Goal: Task Accomplishment & Management: Use online tool/utility

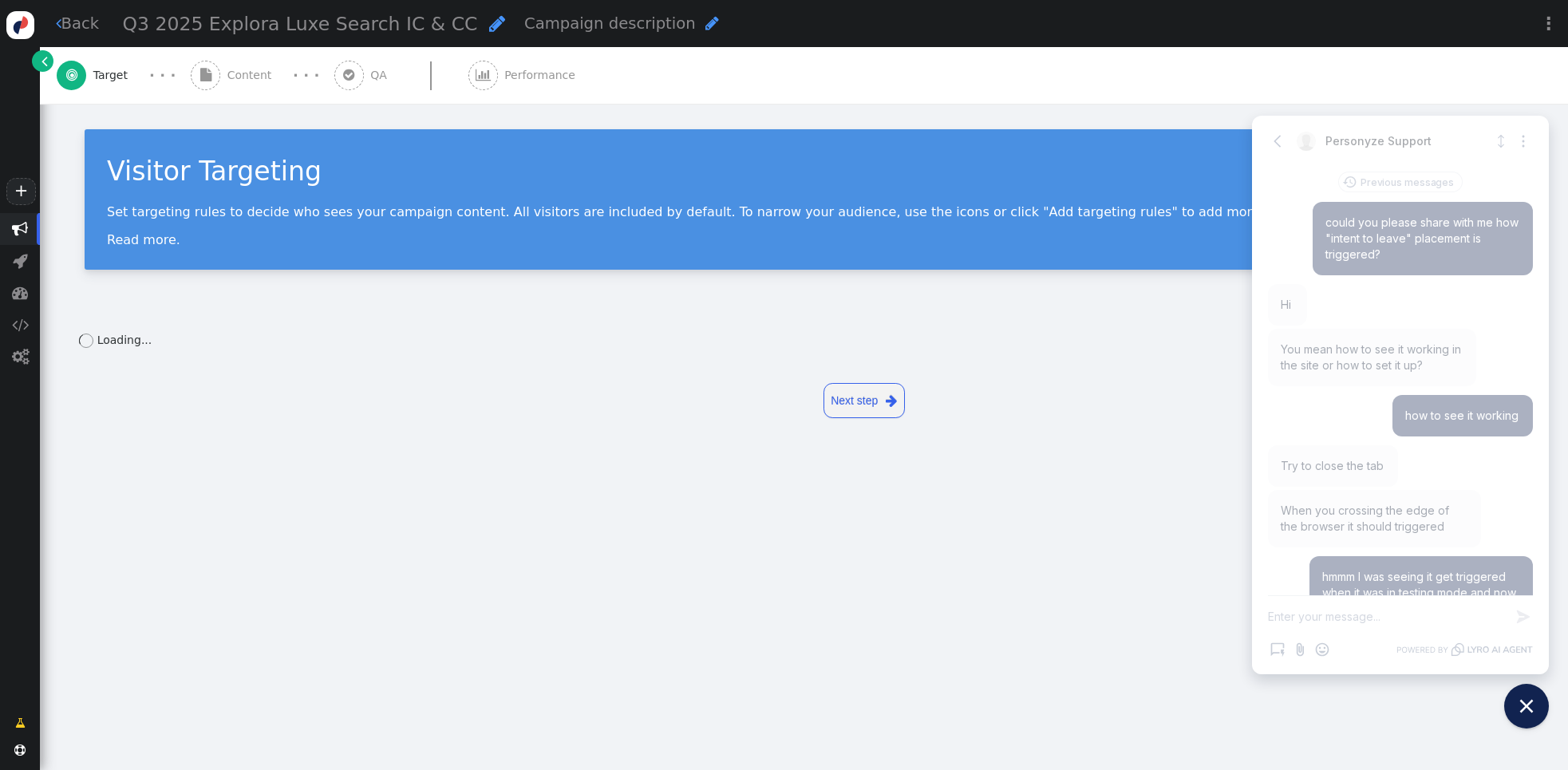
scroll to position [1945, 0]
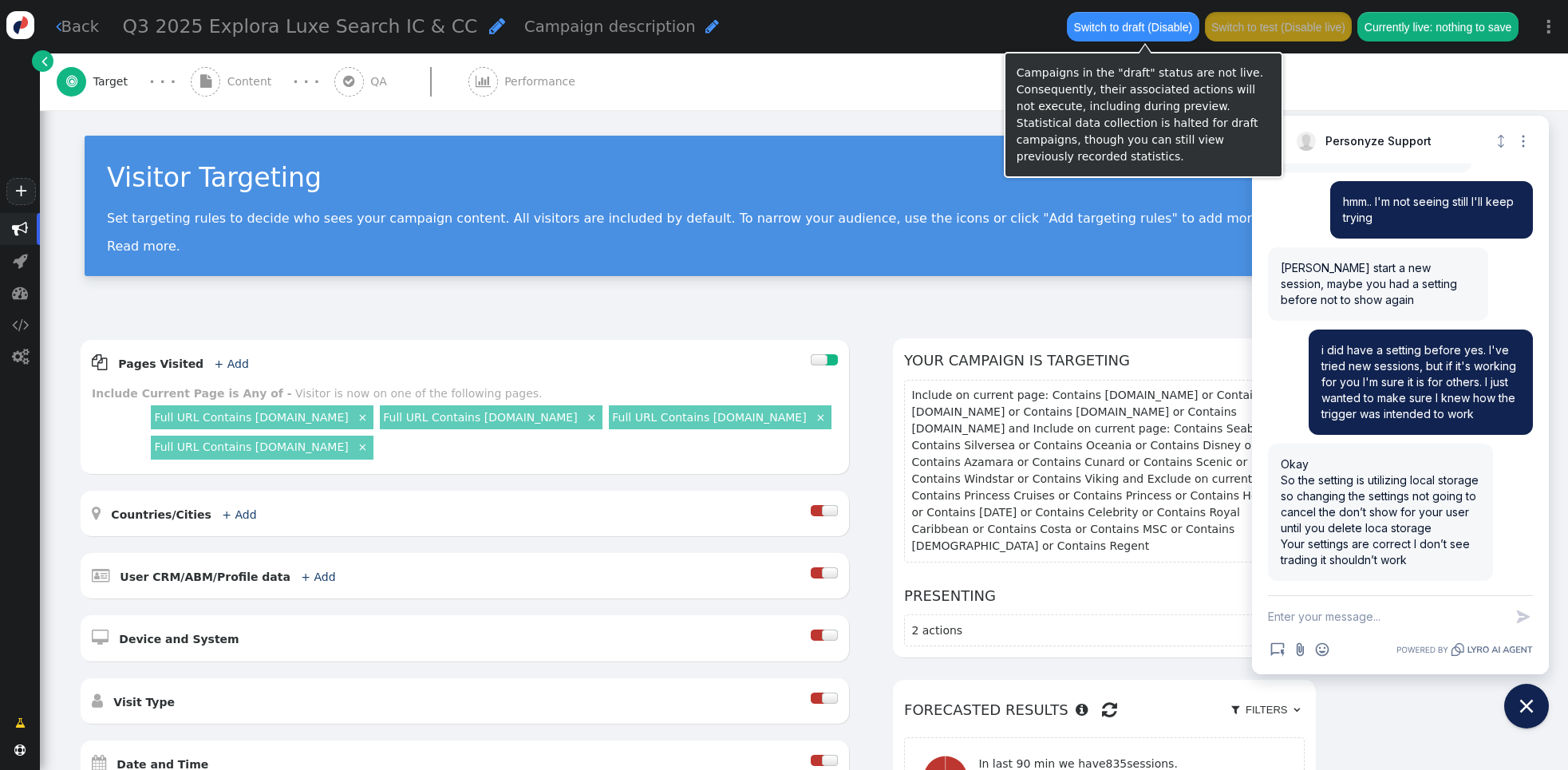
click at [1107, 24] on button "Switch to draft (Disable)" at bounding box center [1132, 26] width 131 height 29
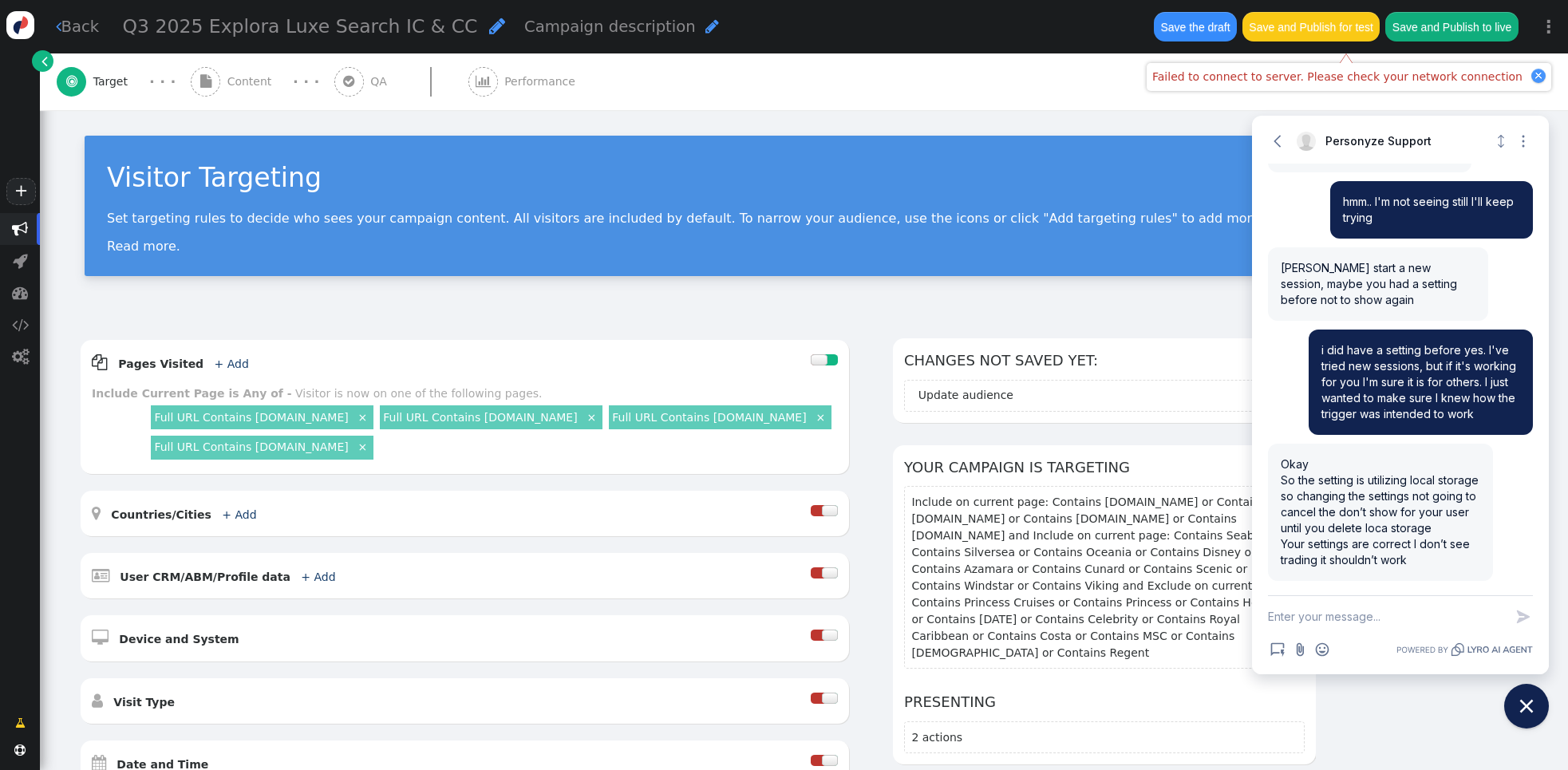
click at [1055, 53] on div " Target · · ·  Content · · ·  QA  Performance" at bounding box center [804, 81] width 1494 height 56
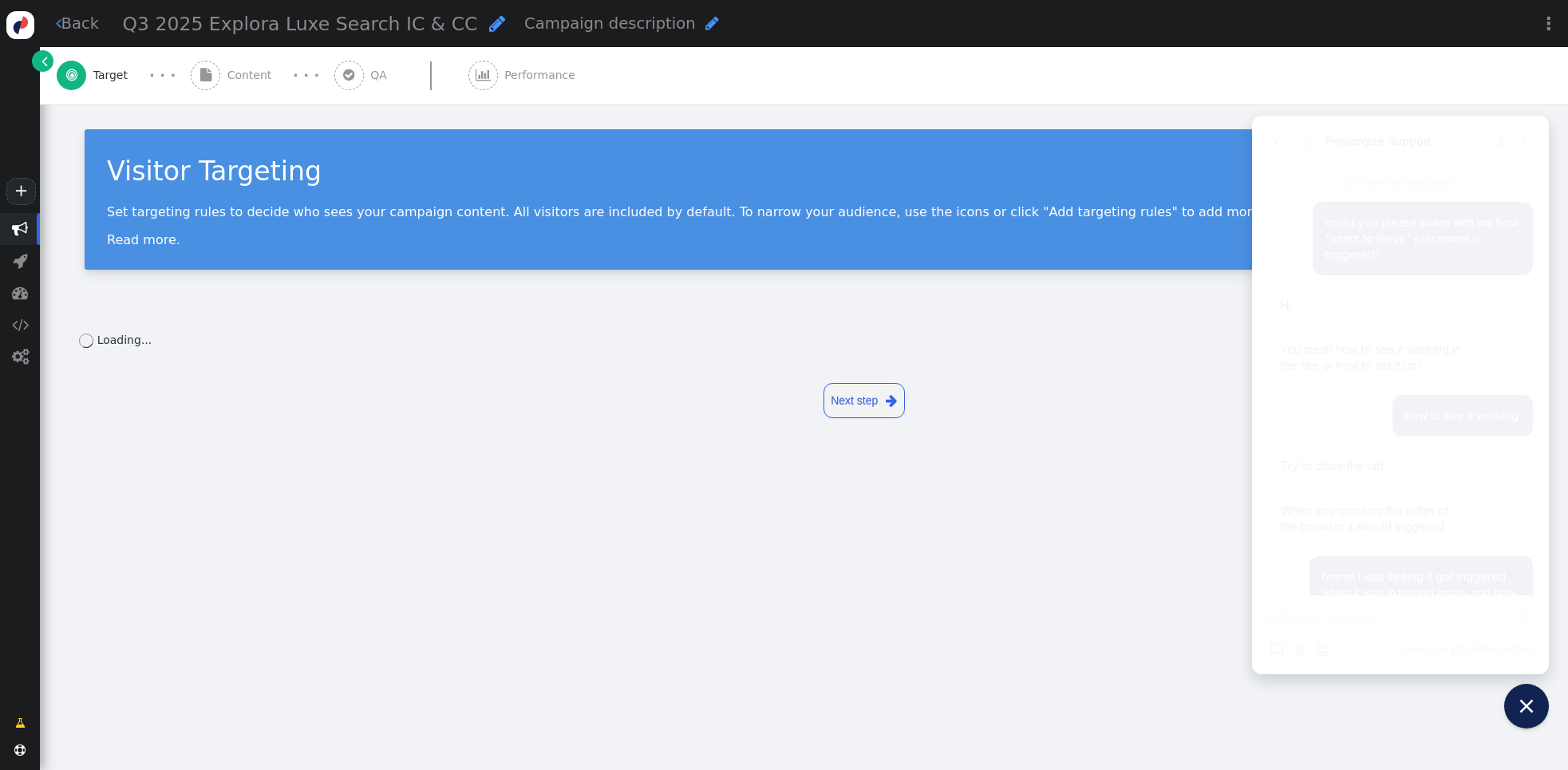
scroll to position [1945, 0]
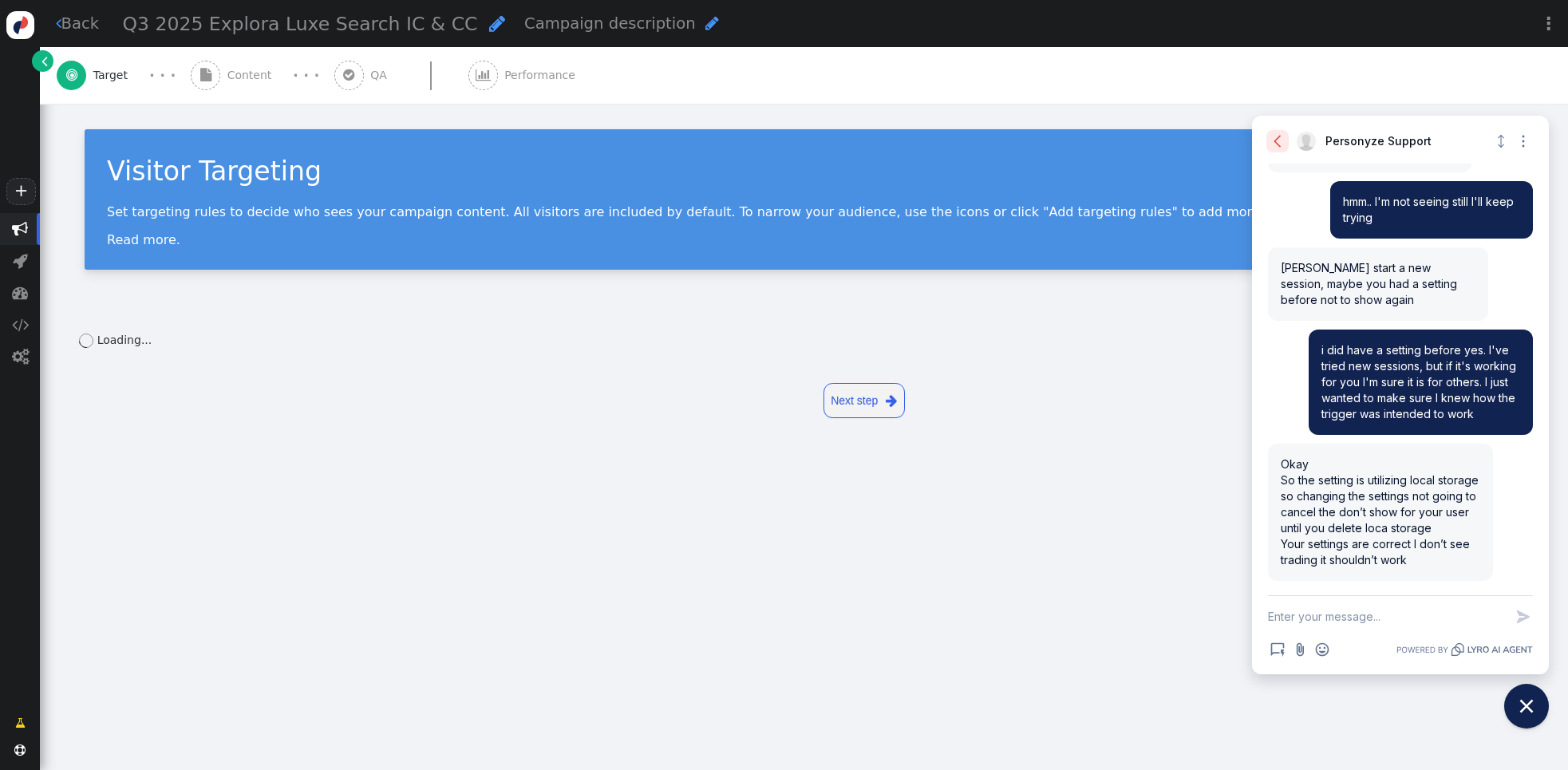
click at [1274, 140] on icon "button" at bounding box center [1278, 141] width 16 height 16
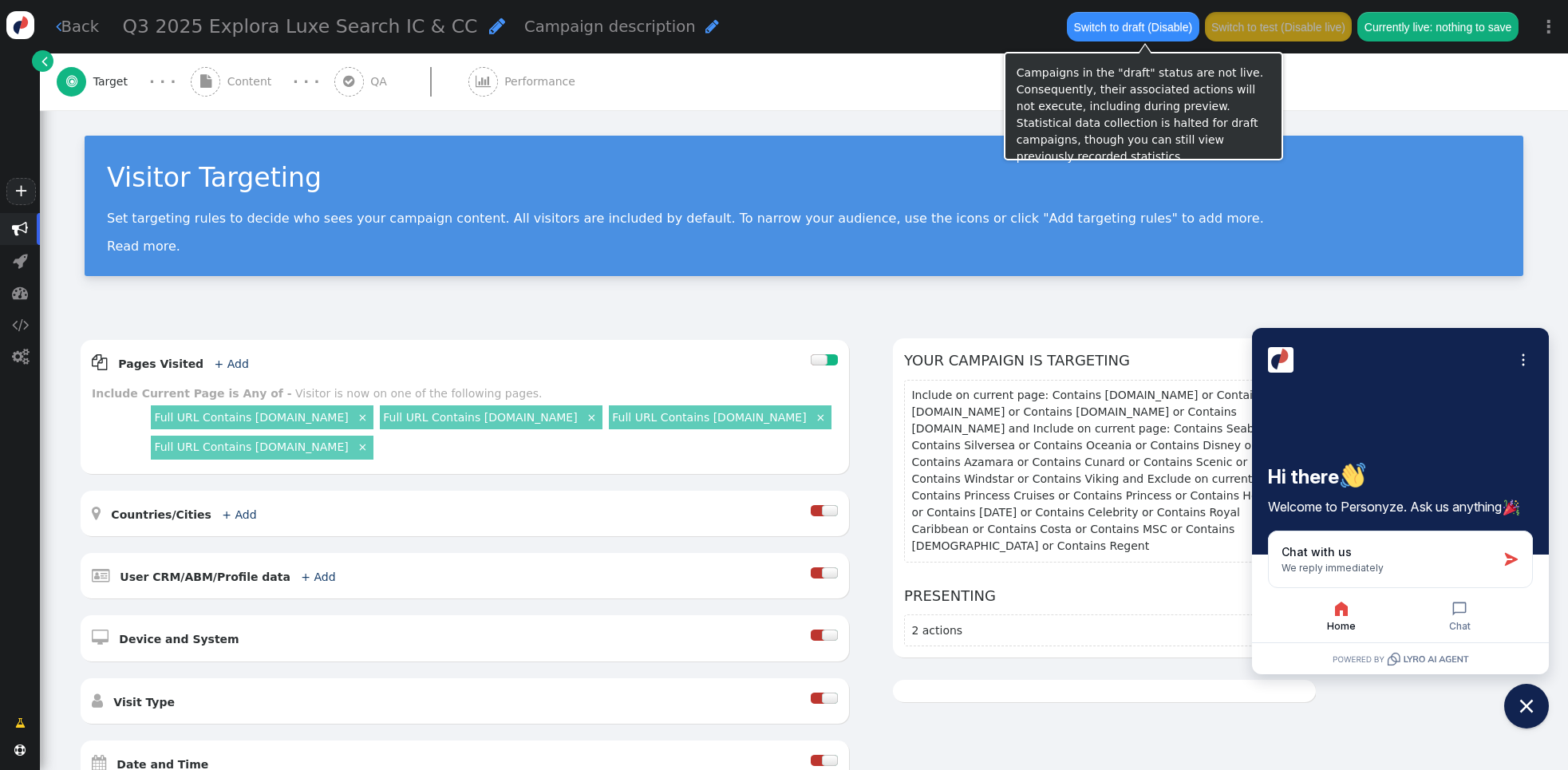
click at [1100, 26] on button "Switch to draft (Disable)" at bounding box center [1132, 26] width 131 height 29
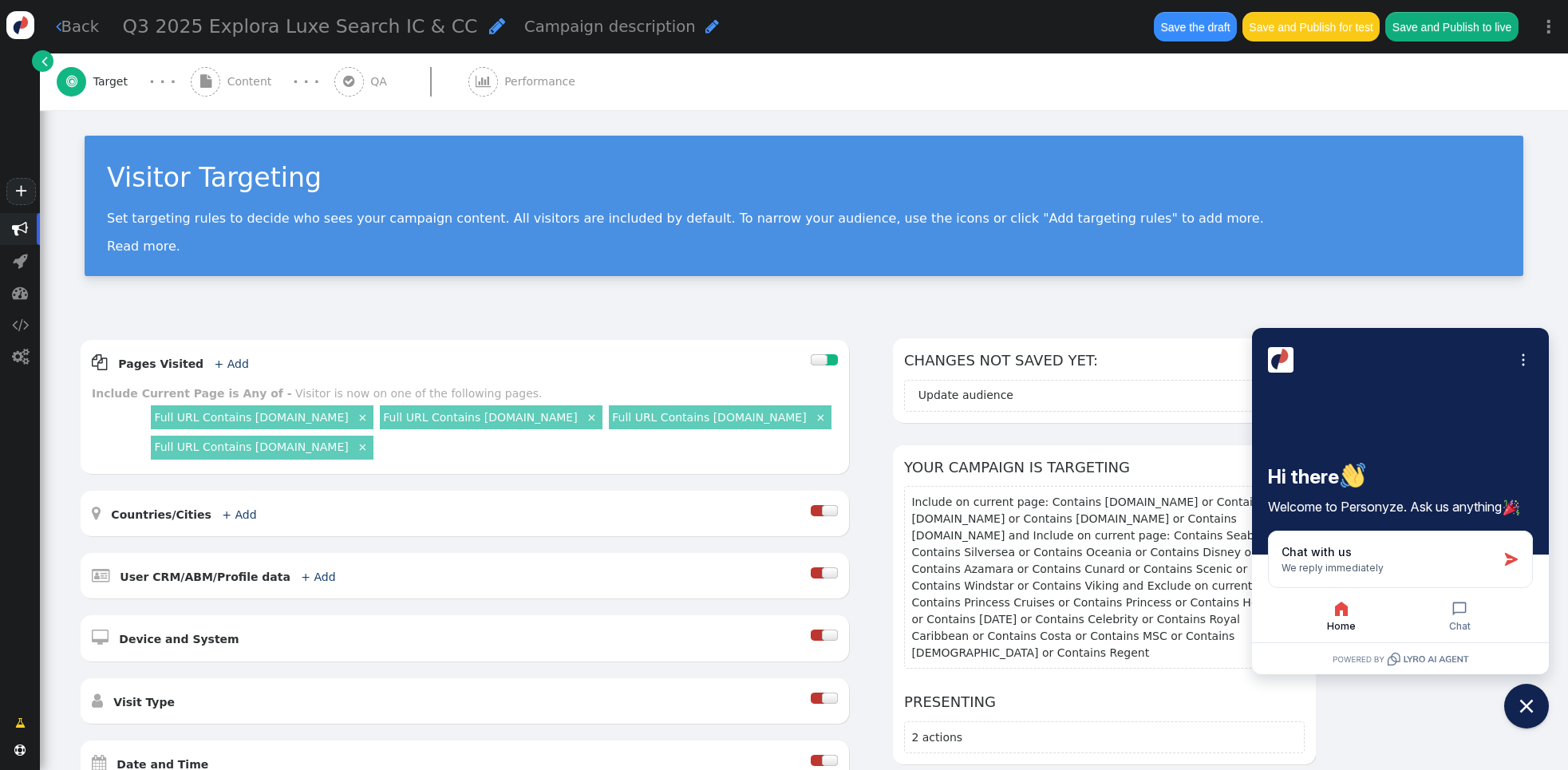
drag, startPoint x: 1123, startPoint y: 135, endPoint x: 1131, endPoint y: 131, distance: 8.9
click at [1123, 136] on div "Visitor Targeting Set targeting rules to decide who sees your campaign content.…" at bounding box center [804, 206] width 1439 height 140
click at [1214, 36] on button "Save the draft" at bounding box center [1196, 26] width 83 height 29
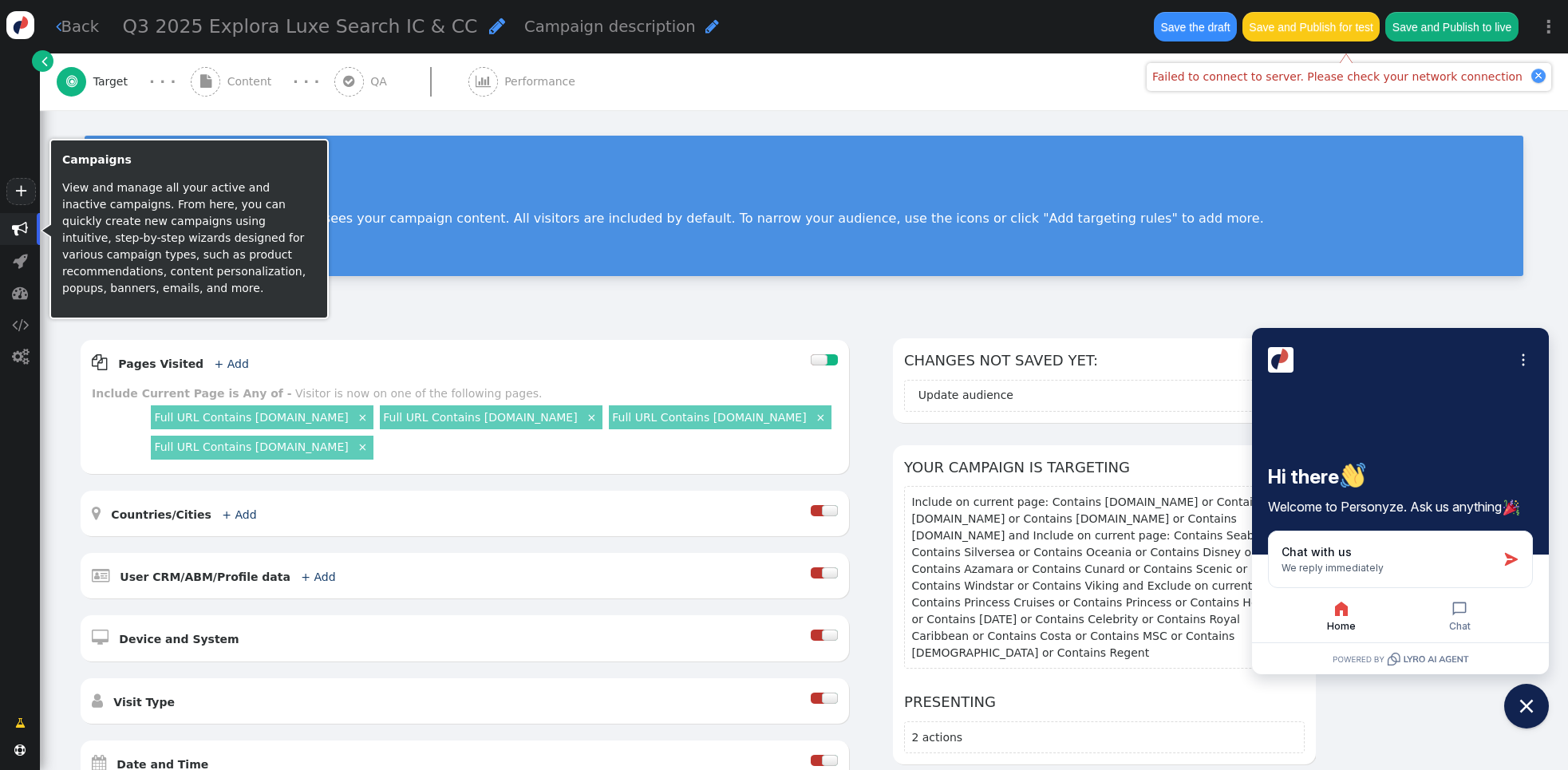
click at [14, 232] on span "" at bounding box center [20, 229] width 16 height 16
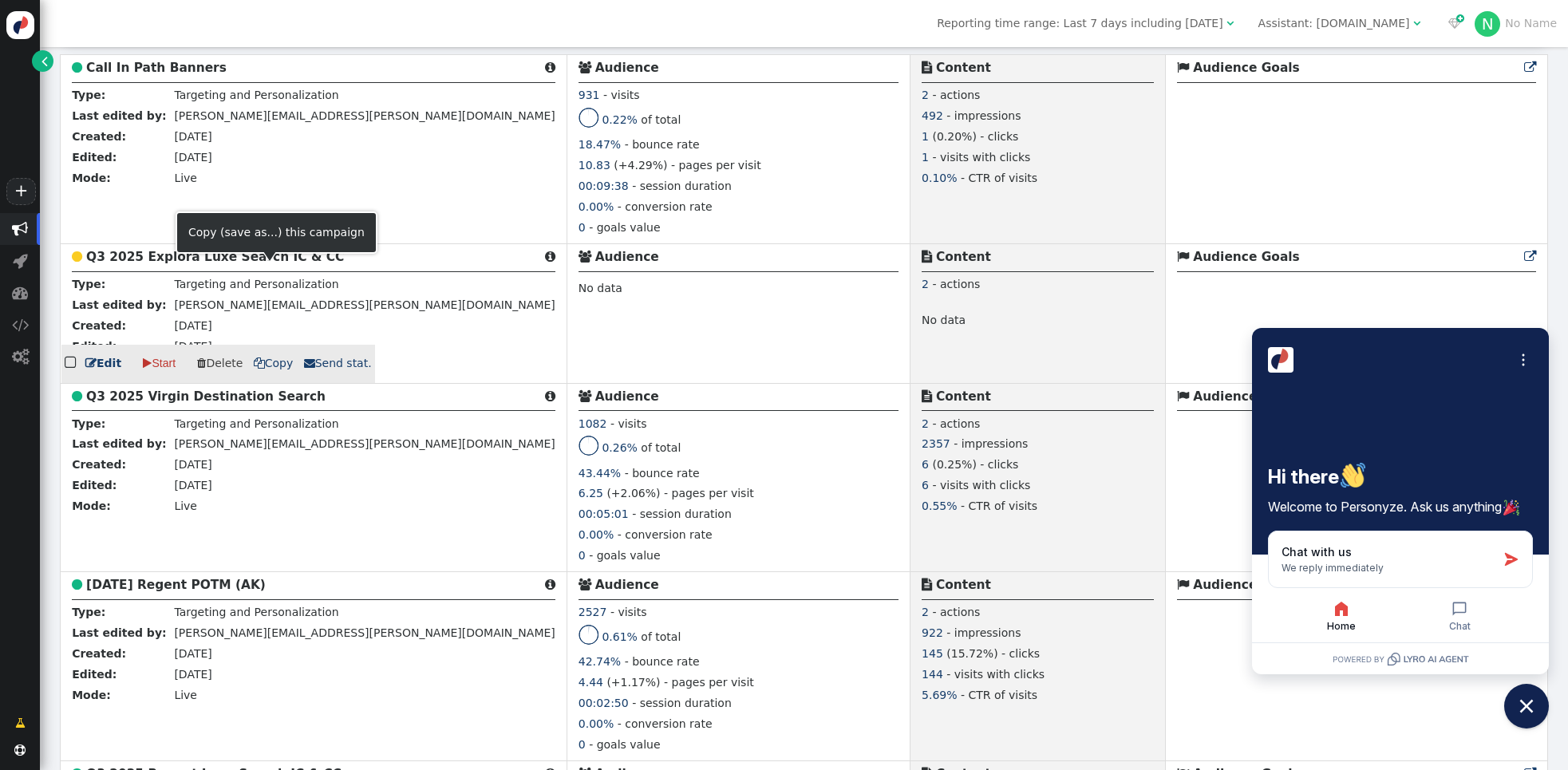
scroll to position [405, 0]
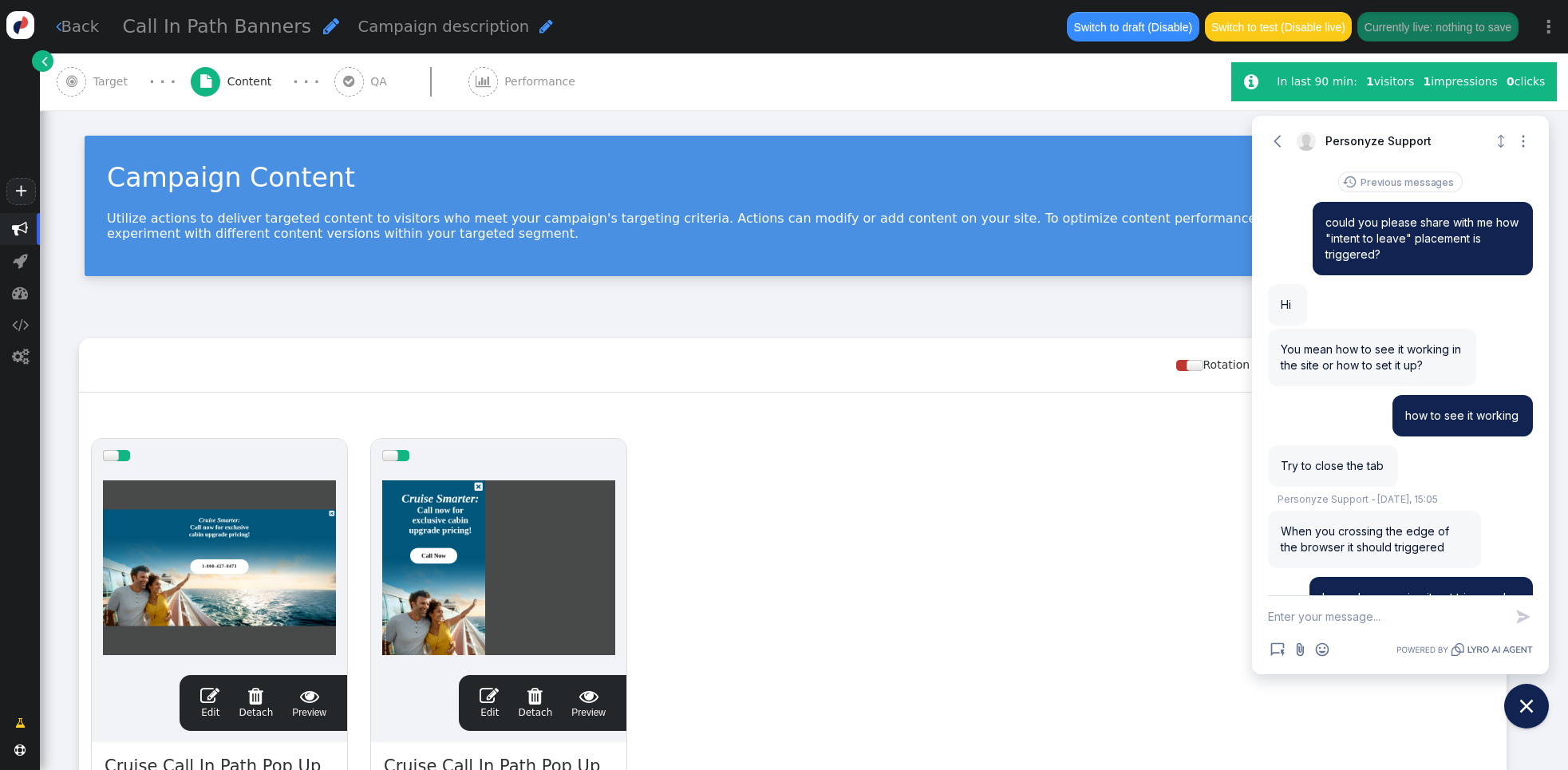
scroll to position [2071, 0]
